Goal: Task Accomplishment & Management: Manage account settings

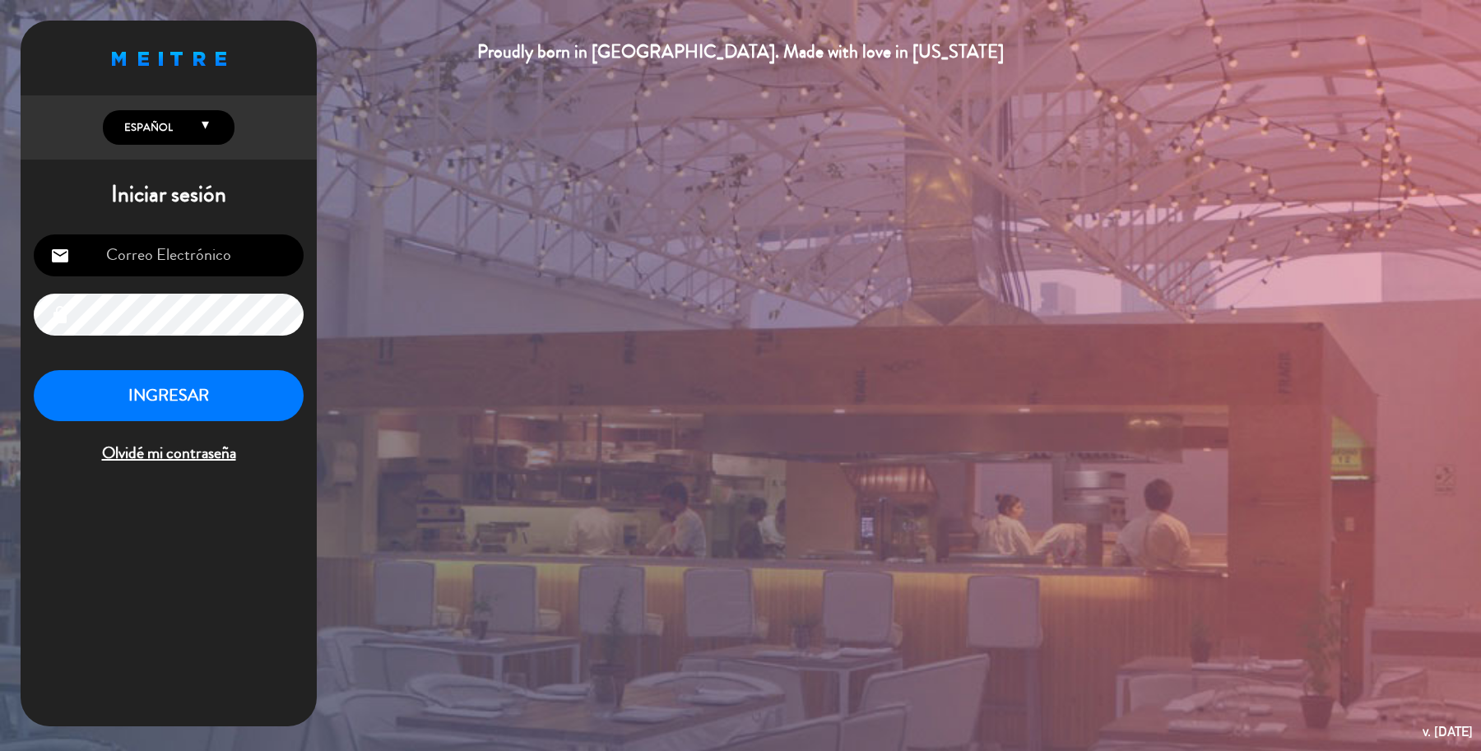
type input "[EMAIL_ADDRESS][DOMAIN_NAME]"
click at [125, 380] on button "INGRESAR" at bounding box center [169, 396] width 270 height 52
